Goal: Use online tool/utility: Utilize a website feature to perform a specific function

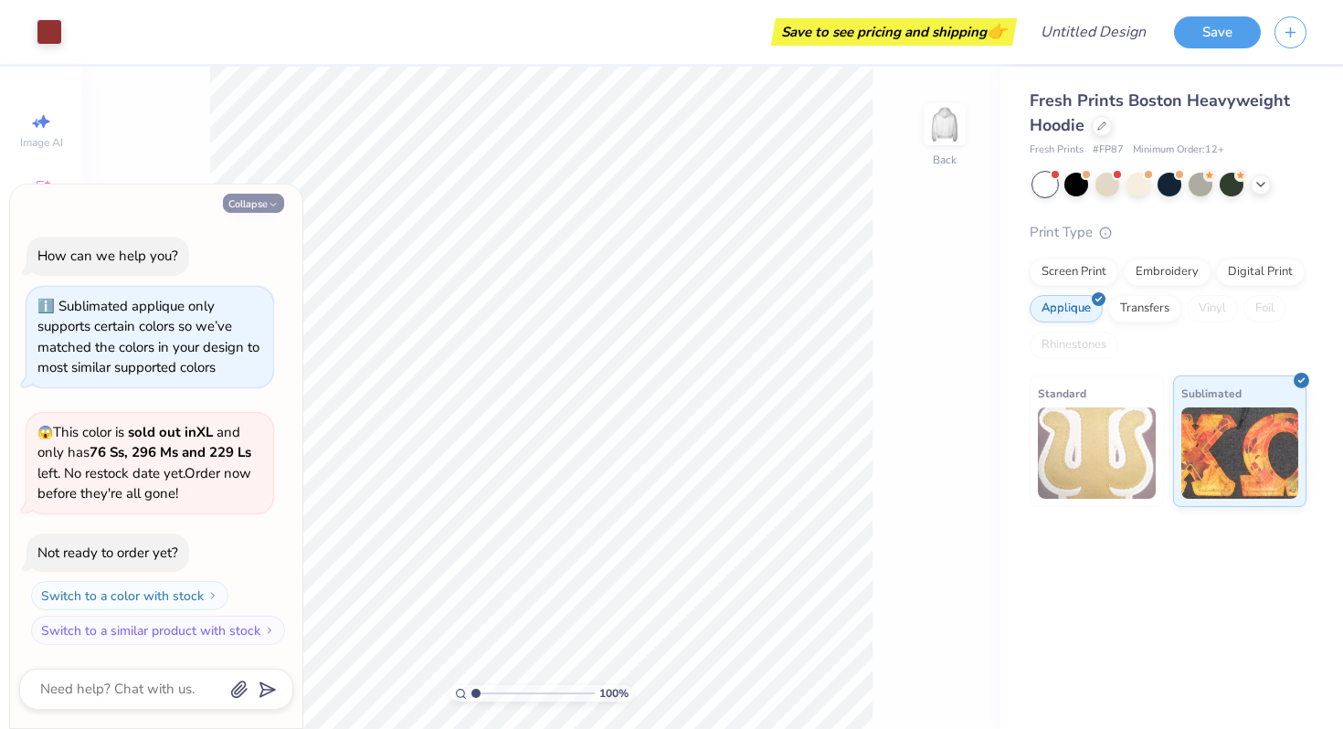
click at [273, 203] on icon "button" at bounding box center [273, 204] width 11 height 11
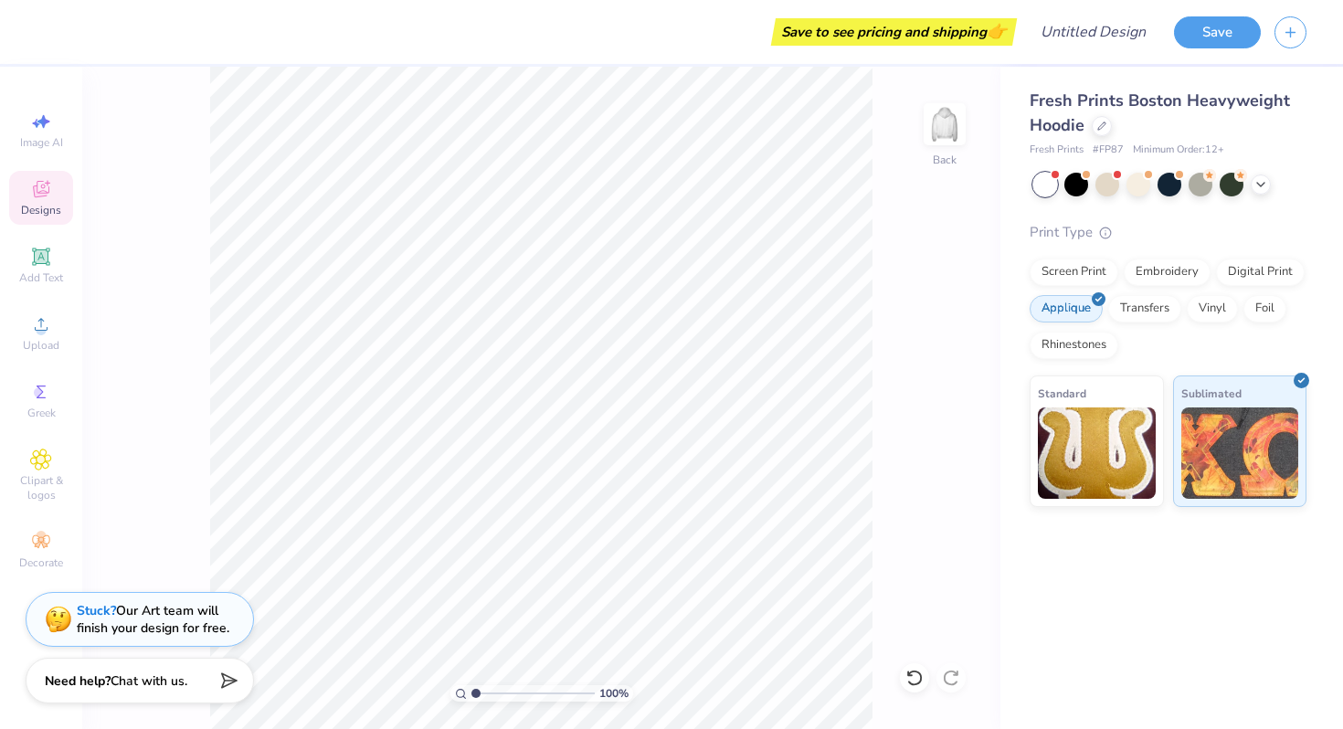
click at [41, 194] on icon at bounding box center [41, 191] width 15 height 12
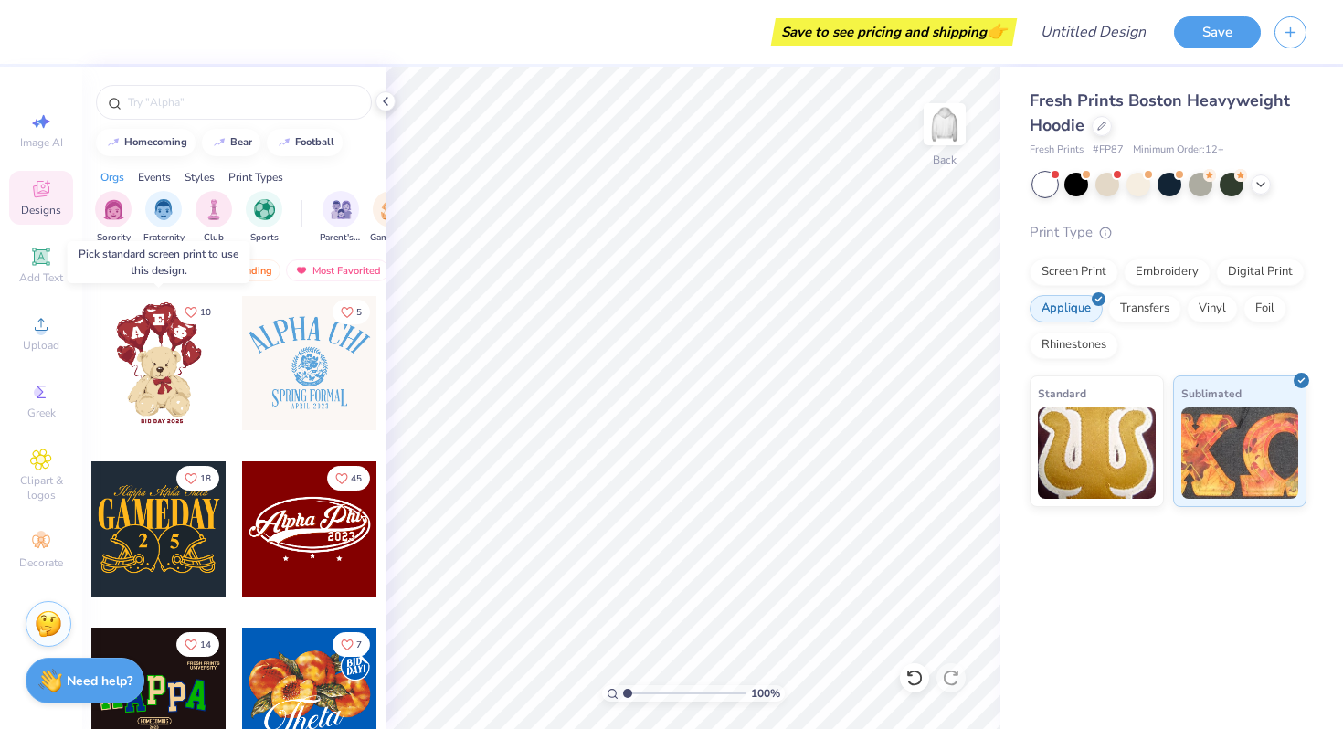
scroll to position [338, 0]
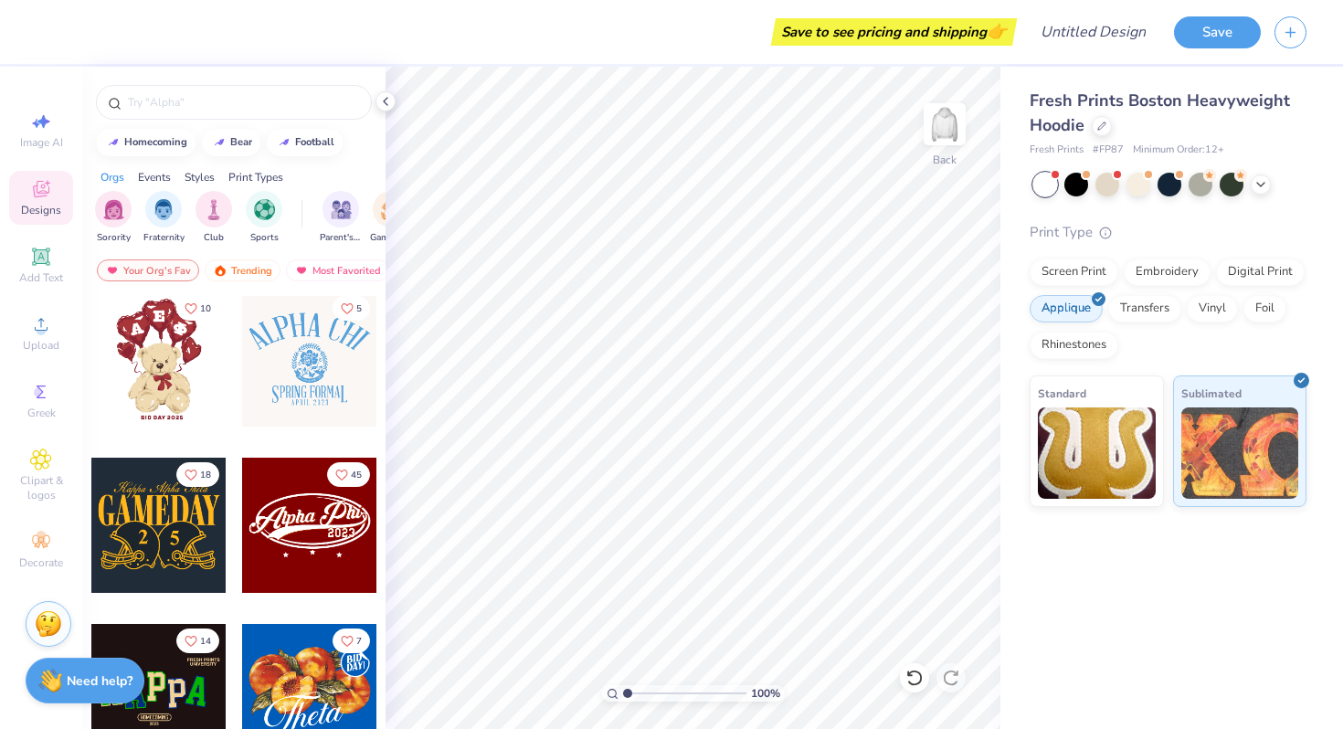
click at [291, 518] on div at bounding box center [309, 525] width 135 height 135
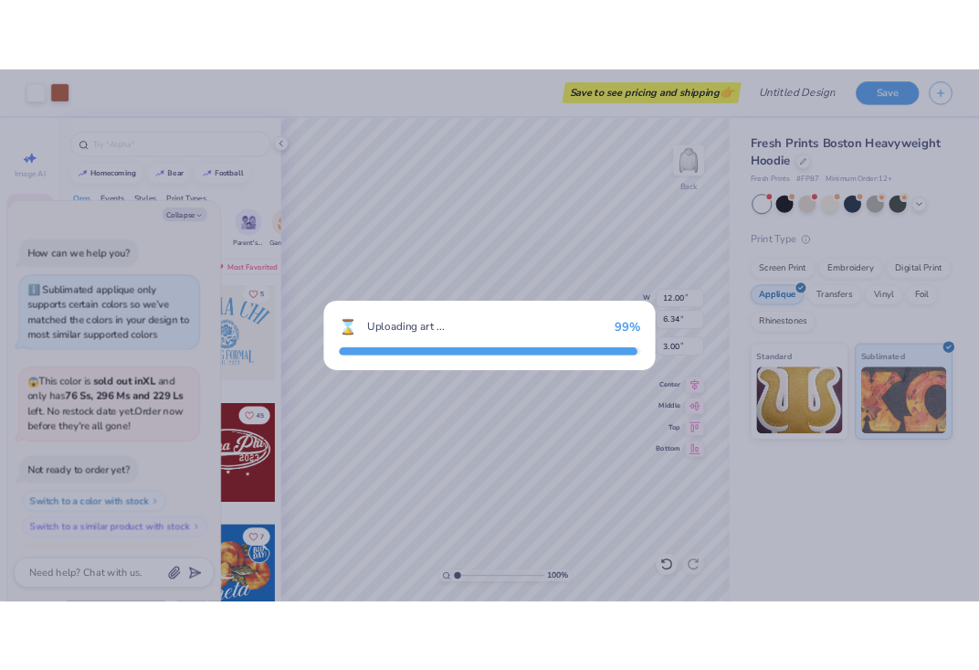
scroll to position [86, 0]
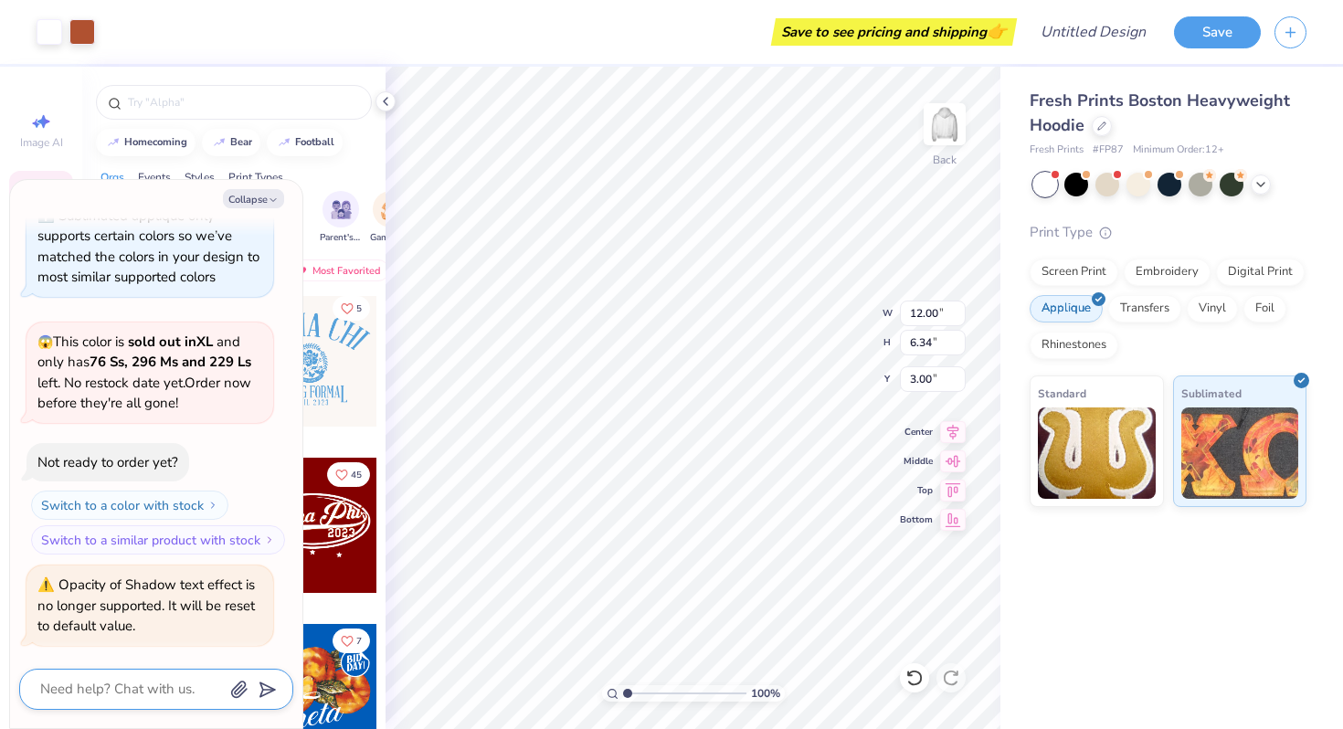
click at [160, 688] on textarea at bounding box center [130, 689] width 185 height 25
click at [276, 199] on icon "button" at bounding box center [273, 200] width 11 height 11
type textarea "x"
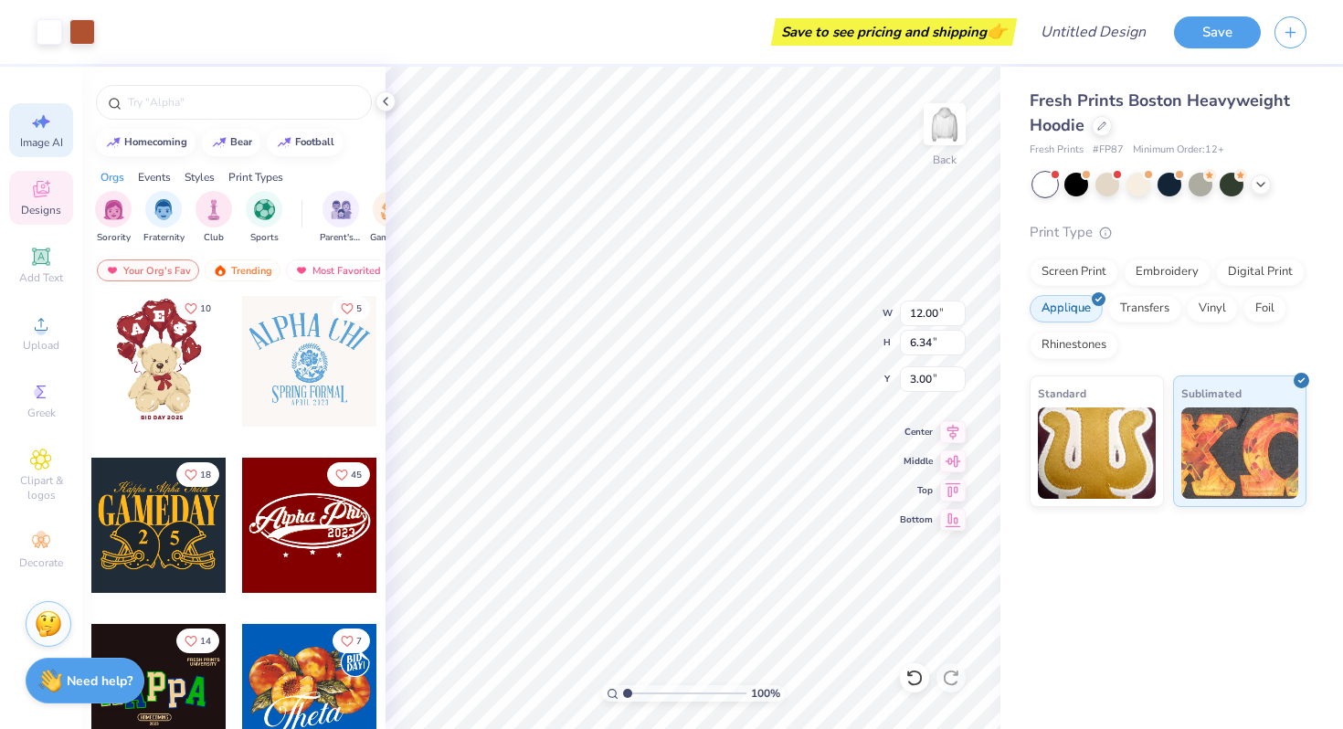
click at [60, 143] on span "Image AI" at bounding box center [41, 142] width 43 height 15
select select "4"
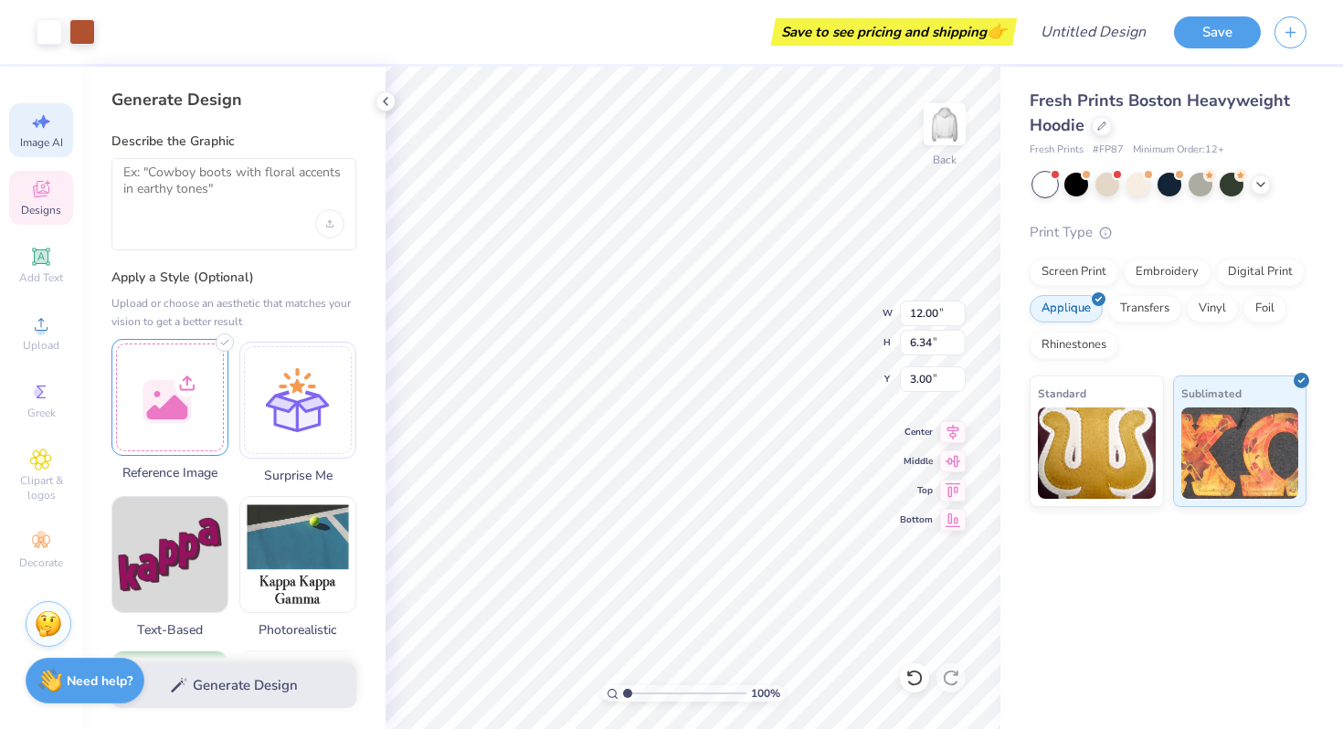
click at [175, 418] on div "Art colors Save to see pricing and shipping 👉 Design Title Save Image AI Design…" at bounding box center [671, 364] width 1343 height 729
click at [175, 418] on div at bounding box center [169, 397] width 117 height 117
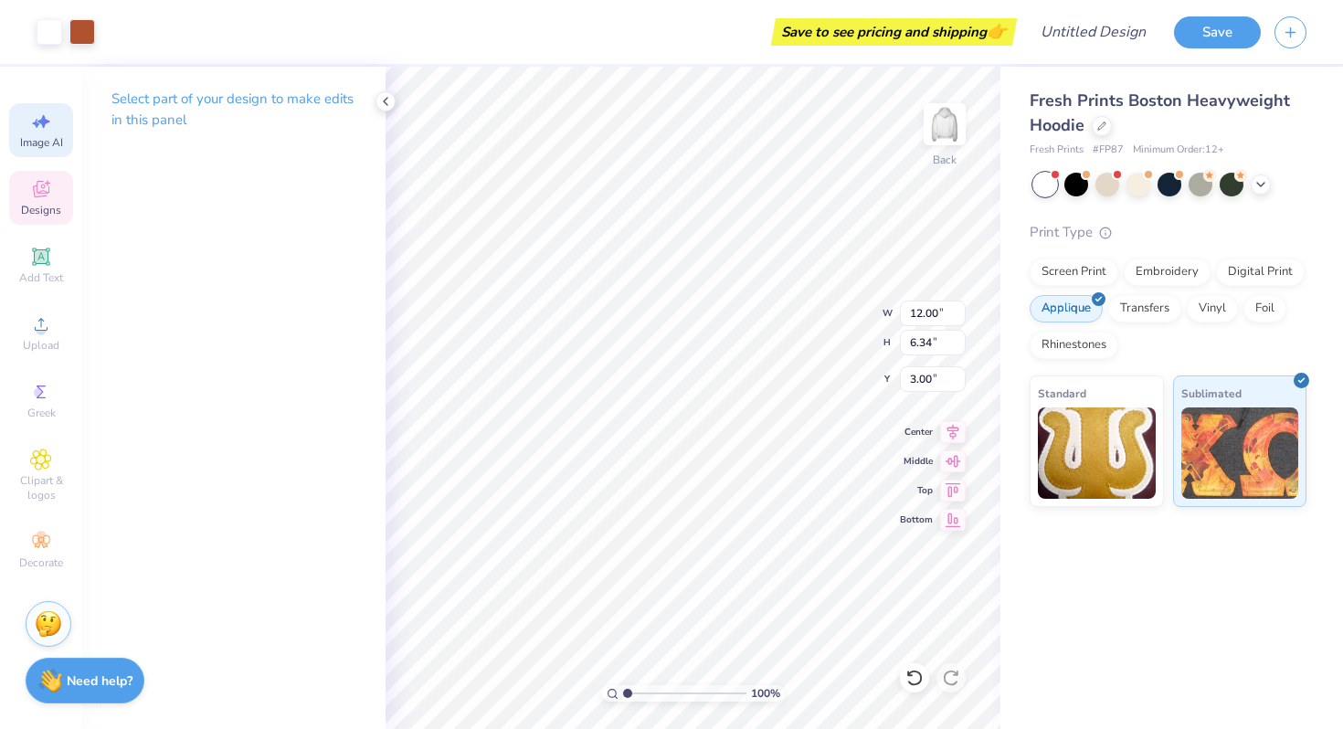
click at [35, 125] on icon at bounding box center [36, 123] width 8 height 9
select select "4"
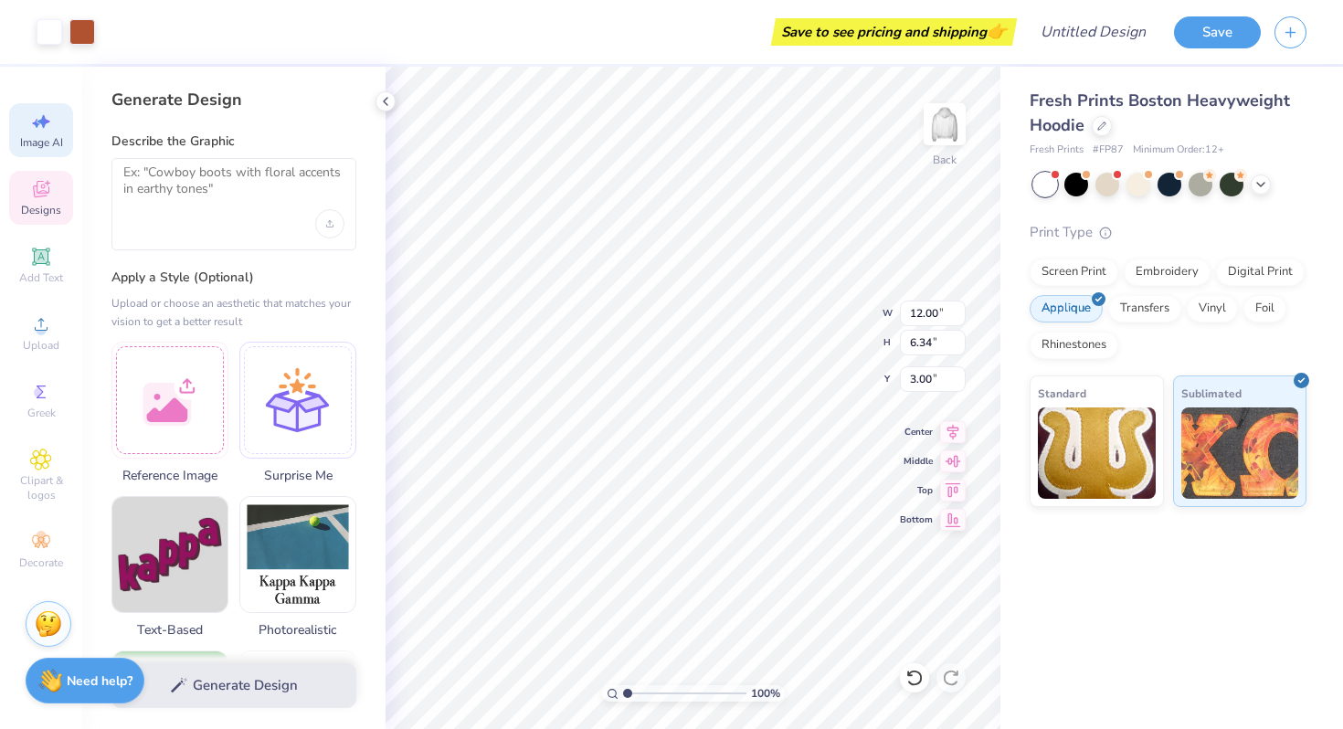
click at [208, 226] on div at bounding box center [233, 204] width 245 height 92
click at [211, 192] on textarea at bounding box center [233, 187] width 221 height 46
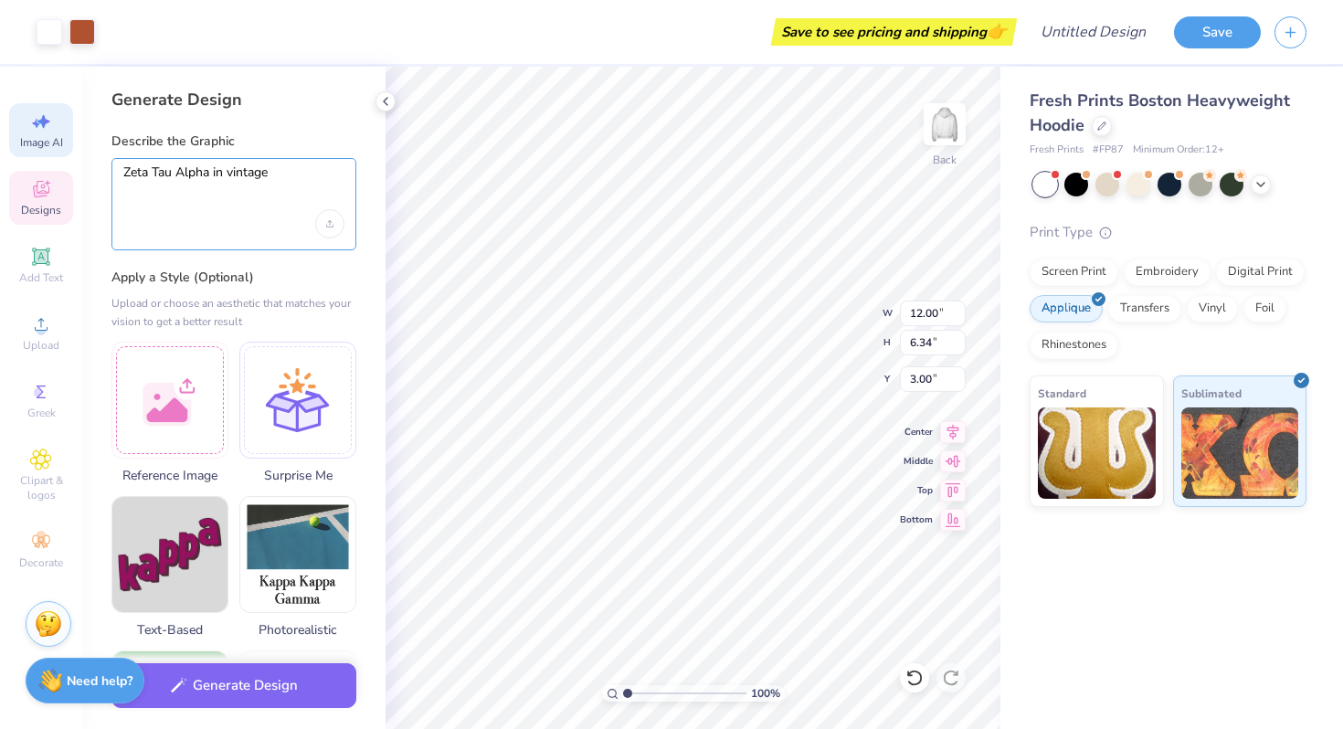
type textarea "Zeta Tau Alpha in vintage"
drag, startPoint x: 278, startPoint y: 176, endPoint x: 42, endPoint y: 174, distance: 235.8
click at [41, 175] on div "Art colors Save to see pricing and shipping 👉 Design Title Save Image AI Design…" at bounding box center [671, 364] width 1343 height 729
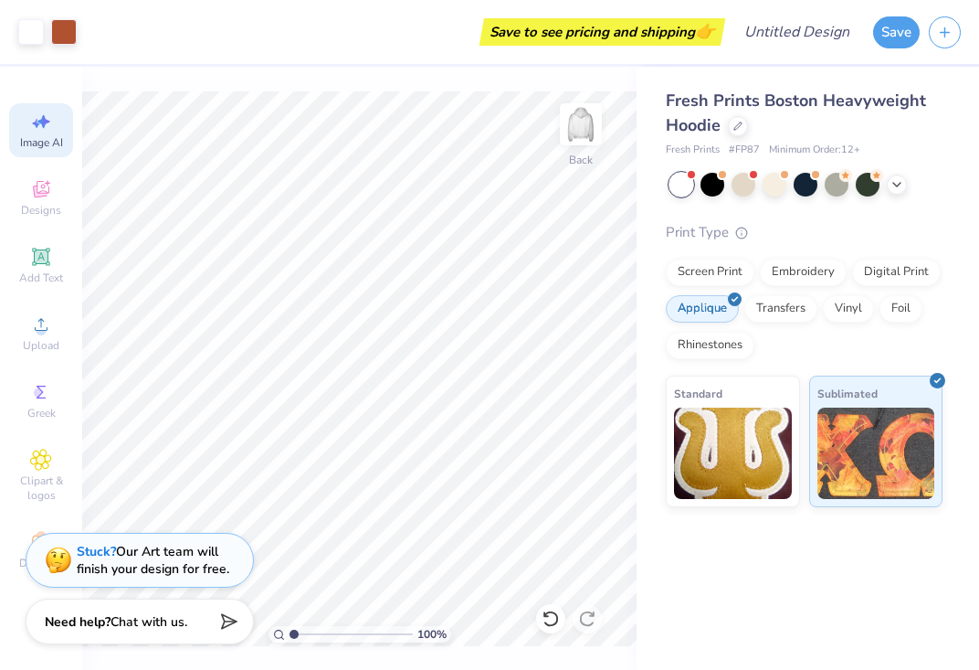
click at [42, 119] on icon at bounding box center [43, 122] width 13 height 14
select select "4"
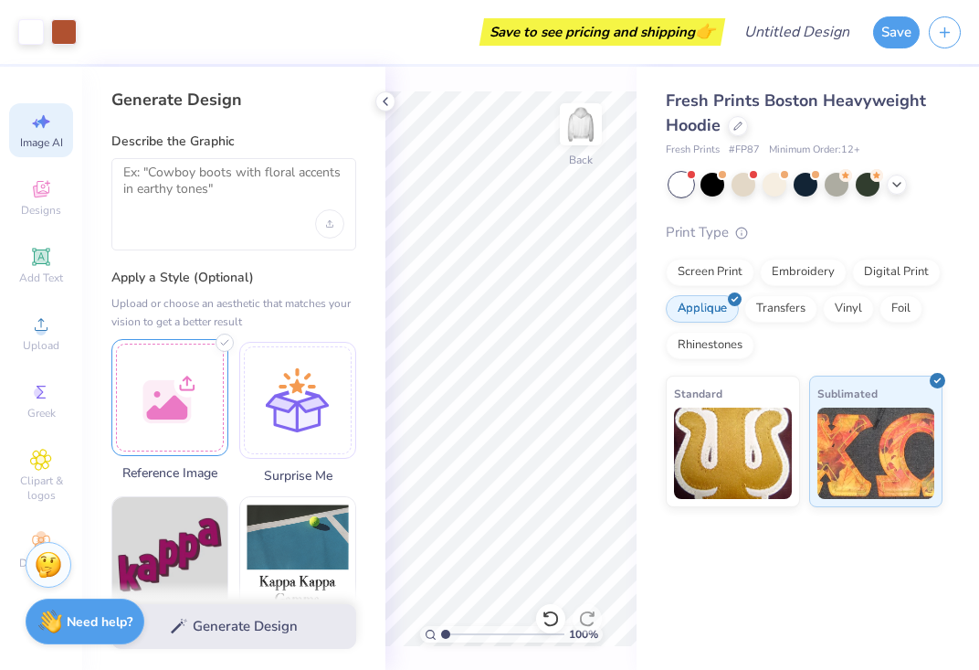
click at [198, 403] on div at bounding box center [169, 397] width 117 height 117
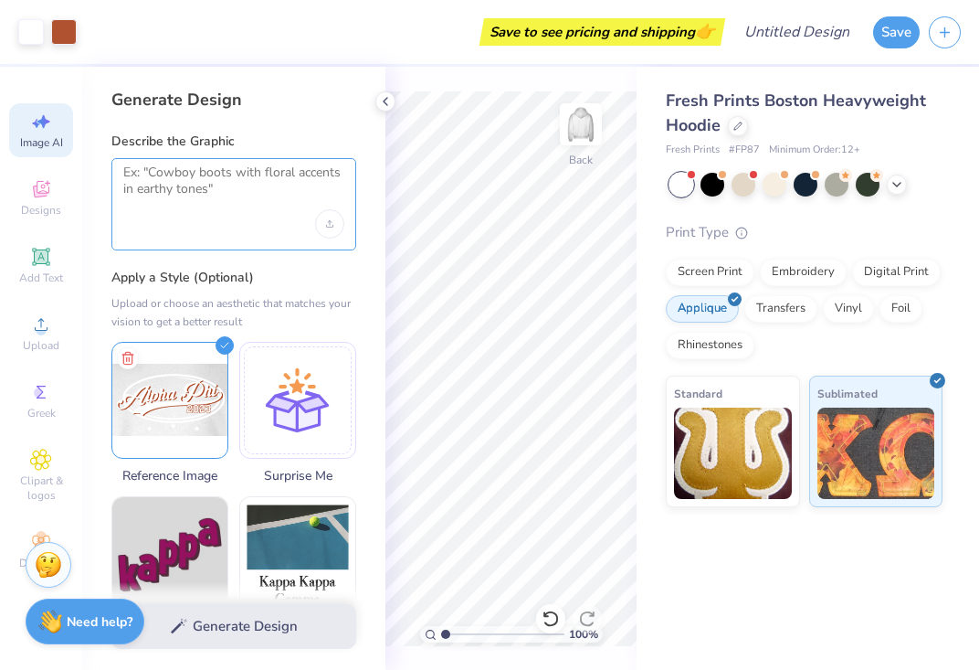
click at [196, 183] on textarea at bounding box center [233, 187] width 221 height 46
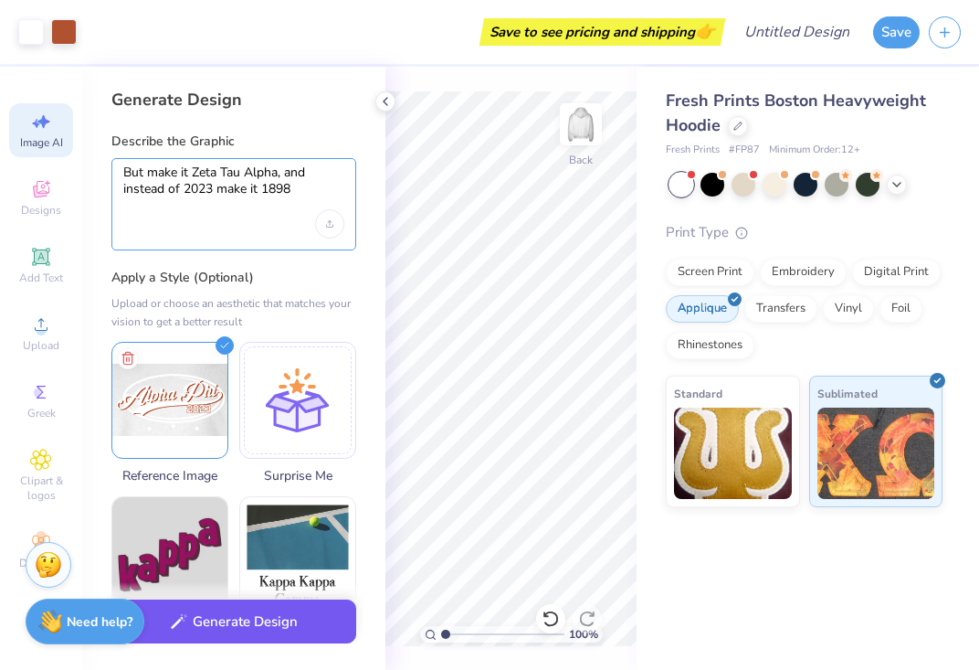
type textarea "But make it Zeta Tau Alpha, and instead of 2023 make it 1898"
click at [245, 628] on button "Generate Design" at bounding box center [233, 621] width 245 height 45
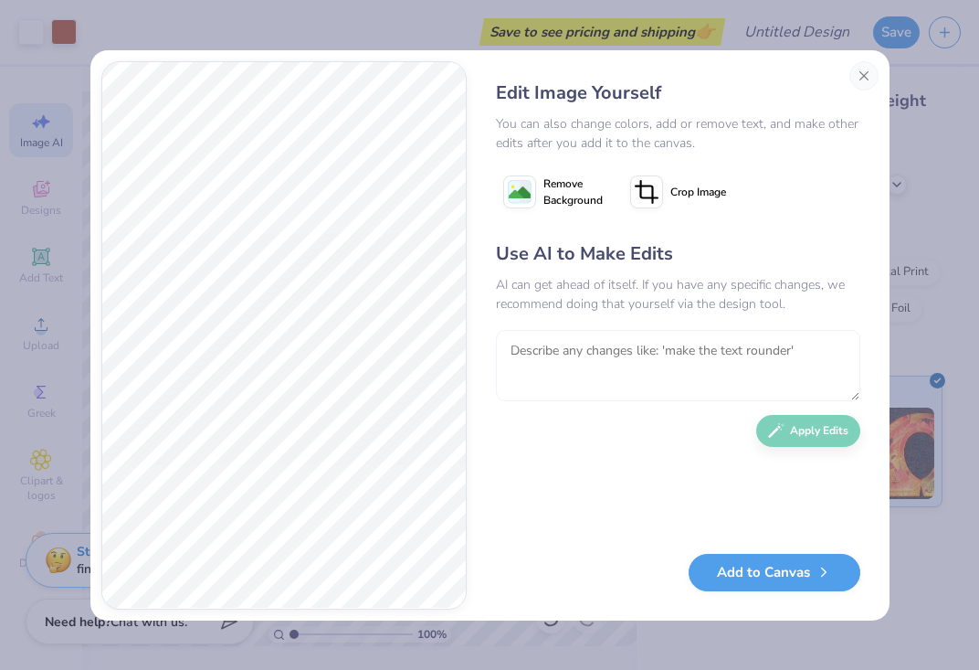
click at [551, 355] on textarea at bounding box center [678, 365] width 365 height 71
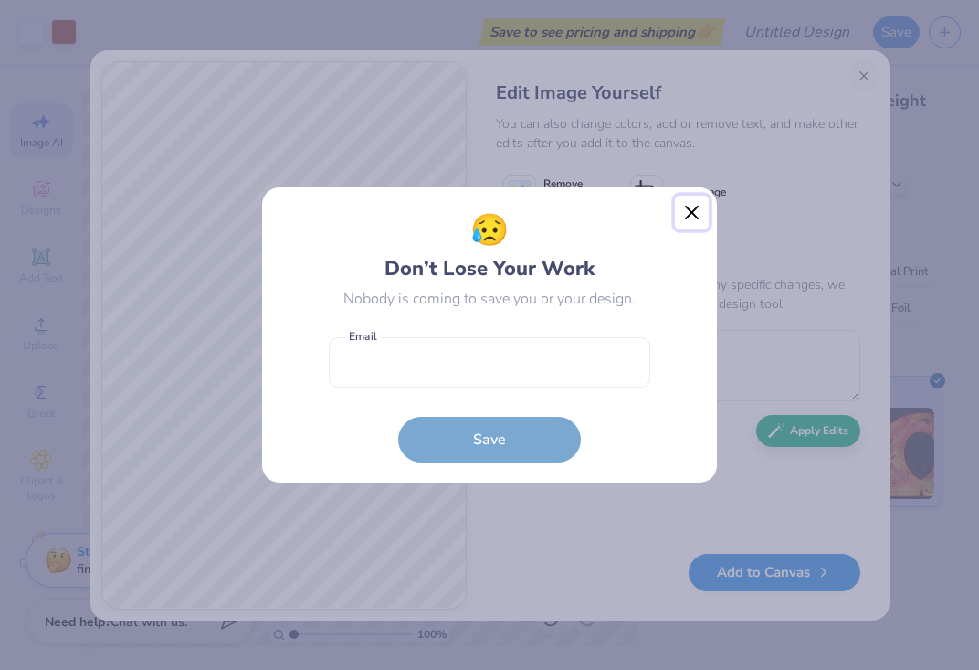
click at [688, 217] on button "Close" at bounding box center [692, 213] width 35 height 35
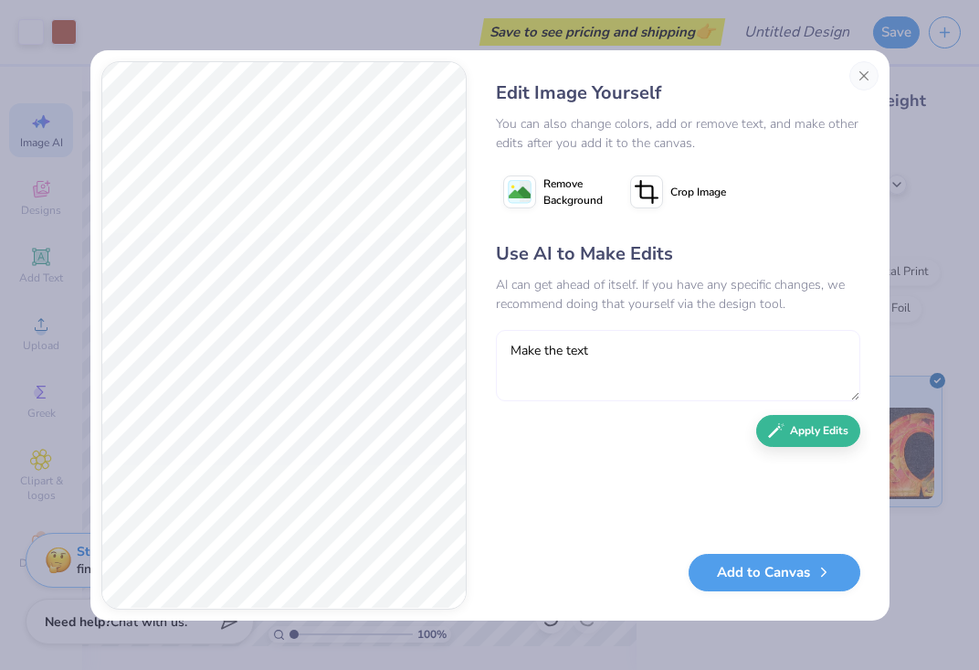
drag, startPoint x: 631, startPoint y: 360, endPoint x: 501, endPoint y: 355, distance: 130.7
click at [501, 355] on textarea "Make the text" at bounding box center [678, 365] width 365 height 71
type textarea "can you make a football around it"
click at [810, 429] on button "Apply Edits" at bounding box center [809, 426] width 104 height 32
select select "4"
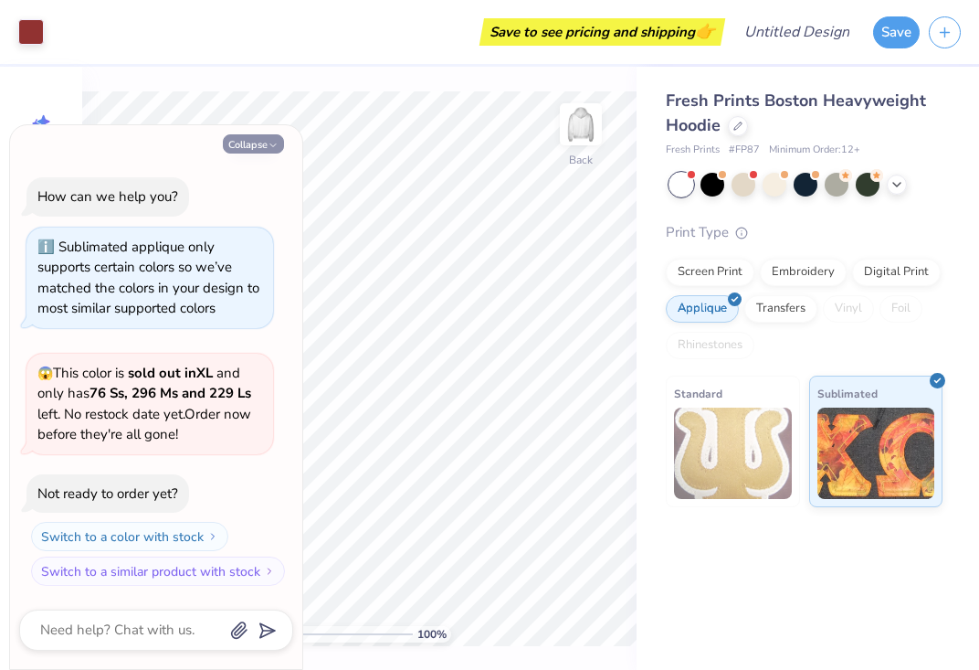
click at [270, 145] on icon "button" at bounding box center [273, 145] width 11 height 11
type textarea "x"
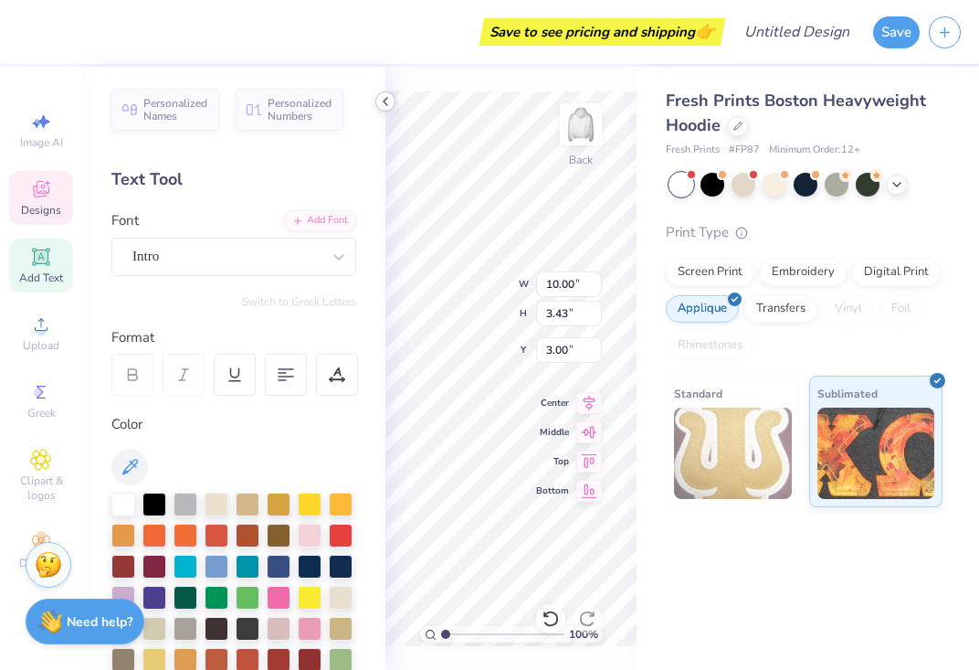
click at [378, 95] on icon at bounding box center [385, 101] width 15 height 15
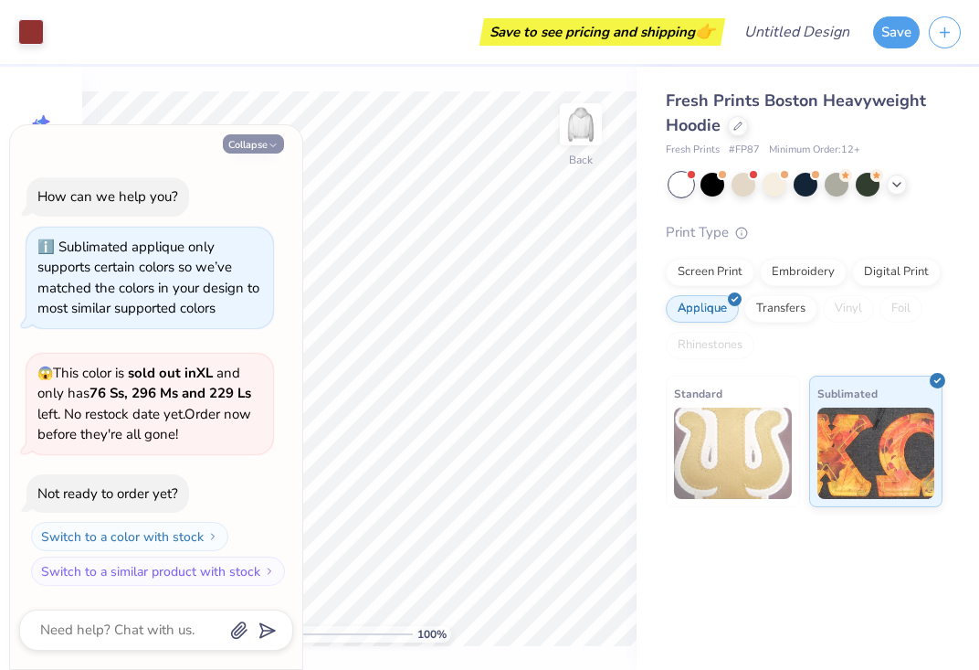
click at [271, 148] on icon "button" at bounding box center [273, 145] width 11 height 11
type textarea "x"
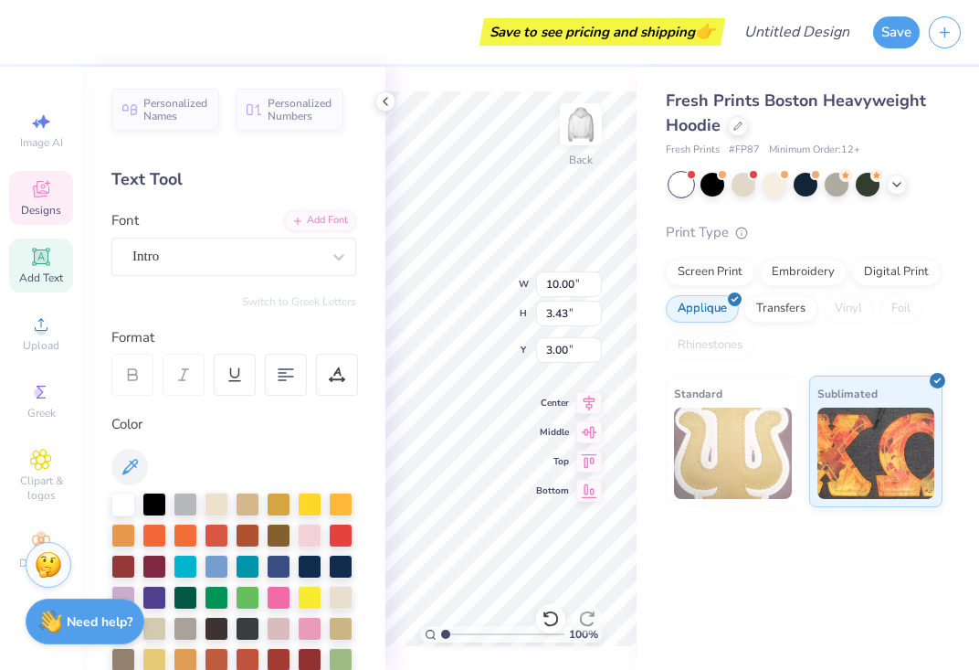
type textarea "1898"
click at [654, 256] on div "Fresh Prints Boston Heavyweight Hoodie Fresh Prints # FP87 Minimum Order: 12 + …" at bounding box center [808, 287] width 343 height 440
type input "10.69"
click at [390, 100] on icon at bounding box center [385, 101] width 15 height 15
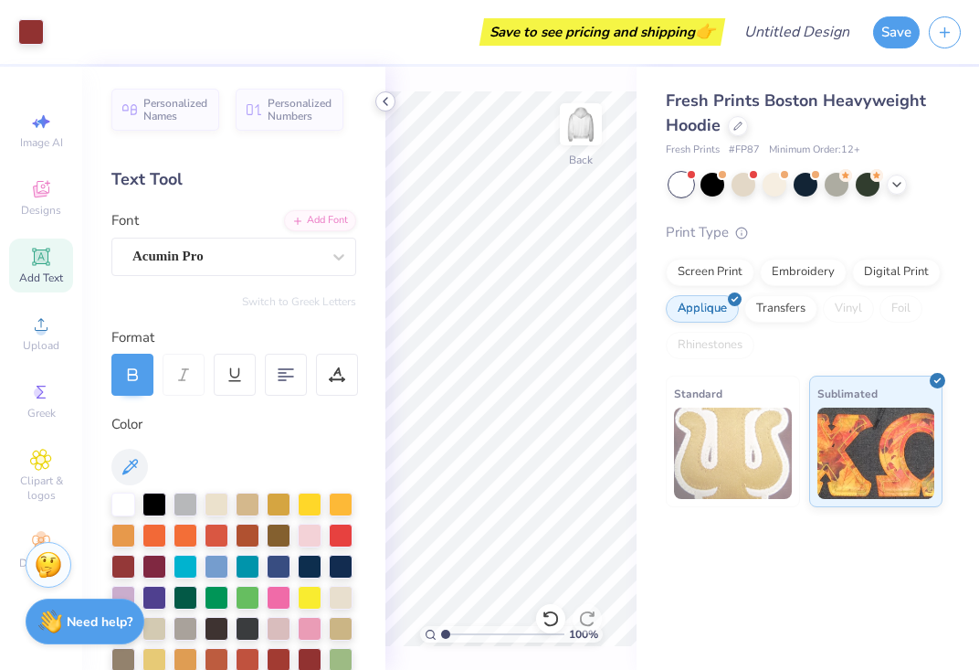
click at [382, 101] on icon at bounding box center [385, 101] width 15 height 15
